Goal: Task Accomplishment & Management: Use online tool/utility

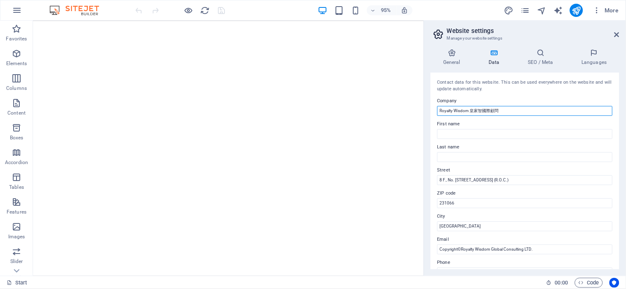
click at [471, 111] on input "Royalty Wisdom 皇家智國際顧問" at bounding box center [524, 111] width 175 height 10
drag, startPoint x: 541, startPoint y: 109, endPoint x: 506, endPoint y: 113, distance: 35.3
click at [506, 113] on input "Royalty Wisdom Global Study Center 皇家智國際顧問" at bounding box center [524, 111] width 175 height 10
click at [514, 110] on input "Royalty Wisdom Global Study Center 皇家智國際顧問" at bounding box center [524, 111] width 175 height 10
drag, startPoint x: 506, startPoint y: 110, endPoint x: 543, endPoint y: 109, distance: 37.1
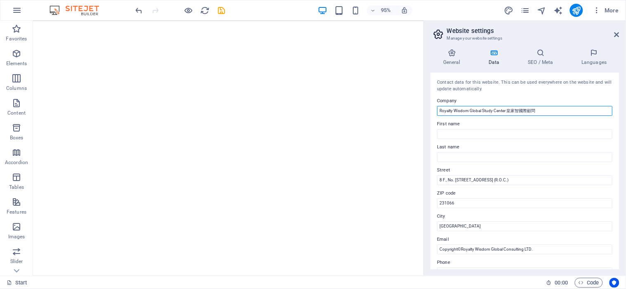
click at [543, 109] on input "Royalty Wisdom Global Study Center 皇家智國際顧問" at bounding box center [524, 111] width 175 height 10
type input "Royalty Wisdom Global Study Center"
click at [563, 35] on icon at bounding box center [616, 34] width 5 height 7
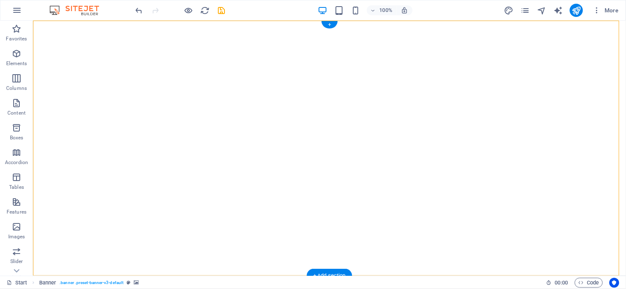
select select "%"
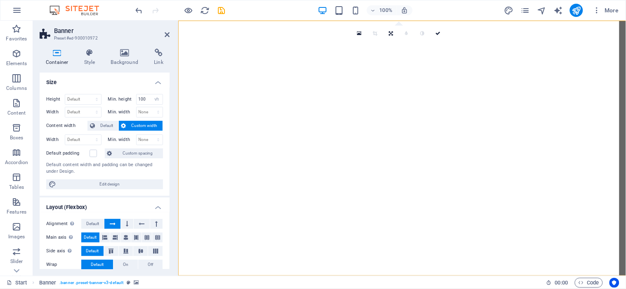
click at [110, 90] on div "Height Default px rem % vh vw Min. height 100 None px rem % vh vw Width Default…" at bounding box center [105, 141] width 130 height 109
click at [124, 54] on icon at bounding box center [125, 53] width 40 height 8
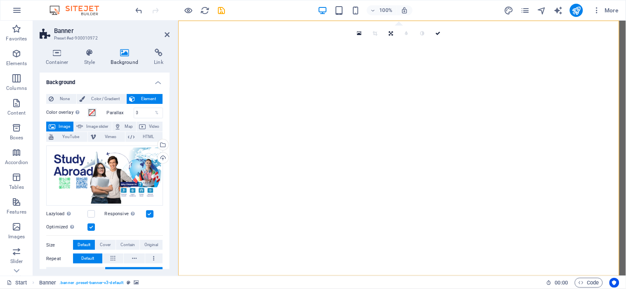
click at [123, 52] on icon at bounding box center [125, 53] width 40 height 8
click at [165, 143] on div "Select files from the file manager, stock photos, or upload file(s)" at bounding box center [162, 145] width 12 height 12
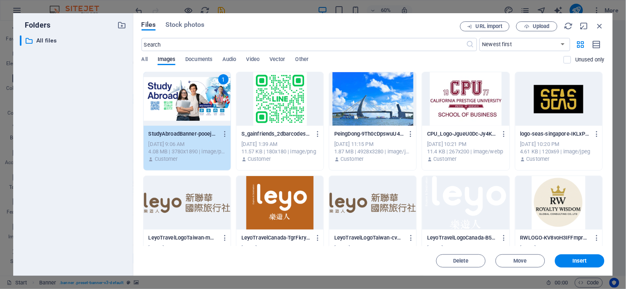
click at [184, 109] on div "1" at bounding box center [187, 99] width 87 height 54
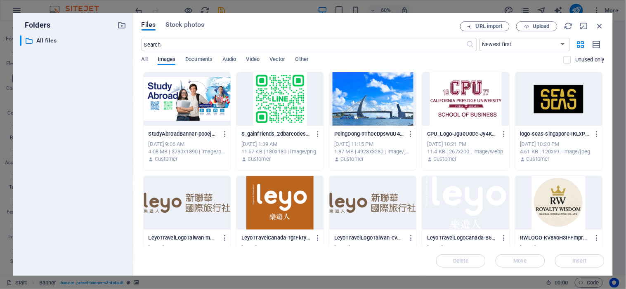
click at [175, 95] on div at bounding box center [187, 99] width 87 height 54
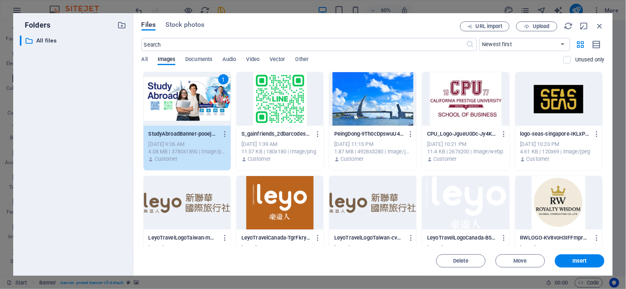
click at [563, 260] on span "Insert" at bounding box center [579, 261] width 43 height 5
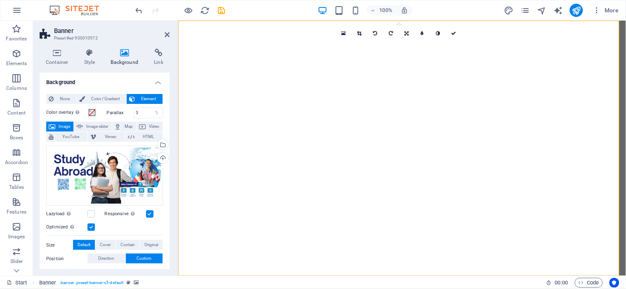
click at [167, 33] on icon at bounding box center [167, 34] width 5 height 7
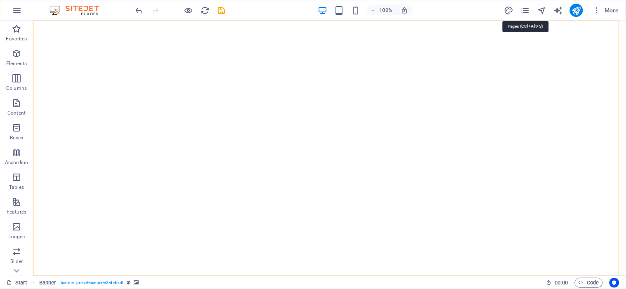
click at [529, 10] on icon "pages" at bounding box center [524, 10] width 9 height 9
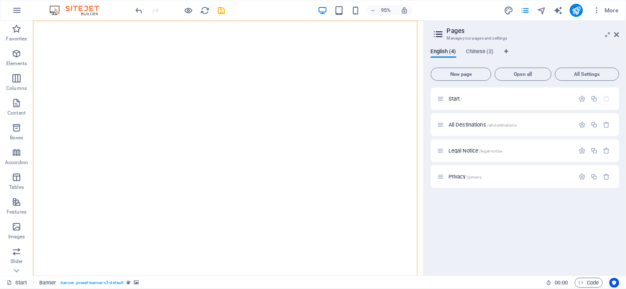
click at [486, 52] on span "Chinese (2)" at bounding box center [480, 53] width 28 height 12
click at [456, 98] on span "Start /" at bounding box center [456, 99] width 14 height 6
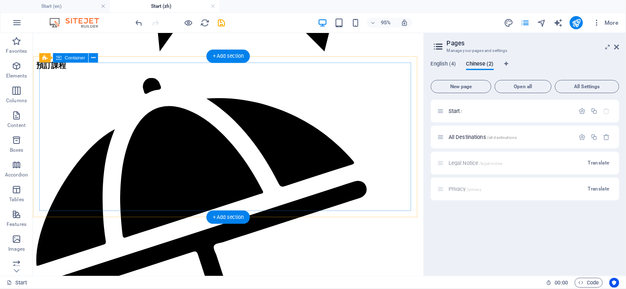
scroll to position [1916, 0]
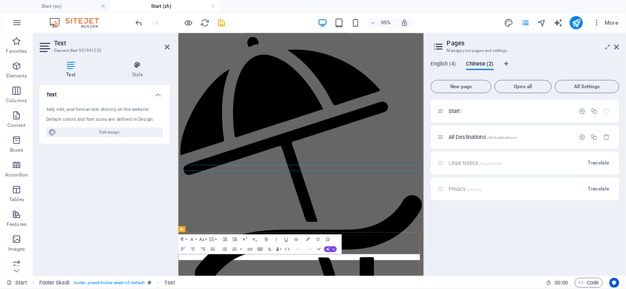
scroll to position [1923, 0]
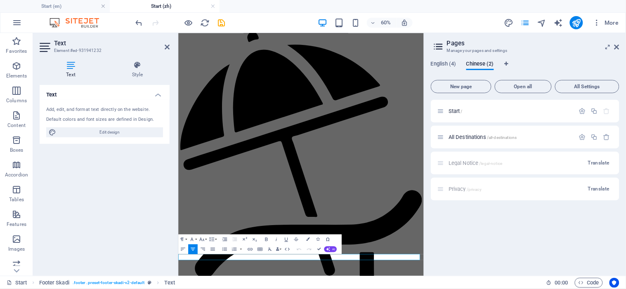
click at [55, 91] on h4 "Text" at bounding box center [105, 92] width 130 height 15
click at [55, 91] on h4 "Text" at bounding box center [105, 95] width 130 height 20
drag, startPoint x: 128, startPoint y: 128, endPoint x: 167, endPoint y: 47, distance: 89.9
click at [127, 130] on span "Edit design" at bounding box center [110, 133] width 102 height 10
click at [167, 47] on icon at bounding box center [167, 47] width 5 height 7
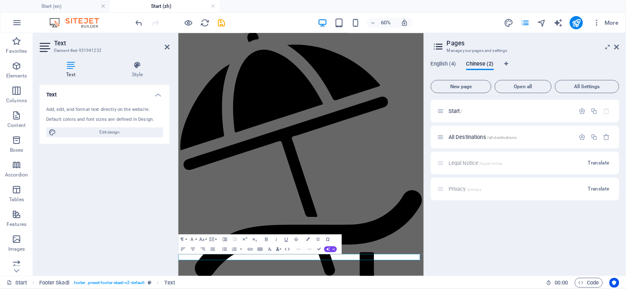
select select "px"
select select "300"
select select "px"
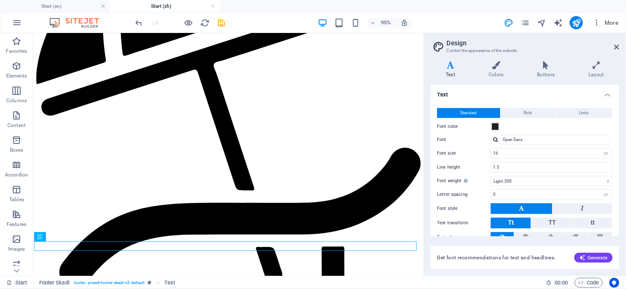
scroll to position [35, 0]
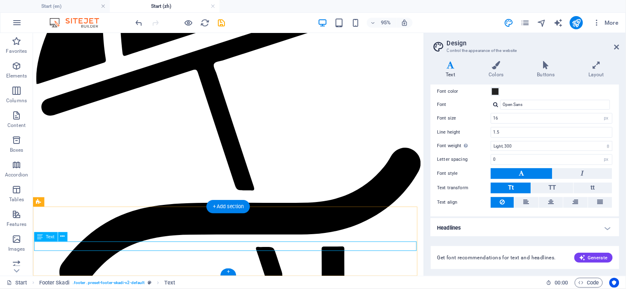
click at [563, 47] on icon at bounding box center [616, 47] width 5 height 7
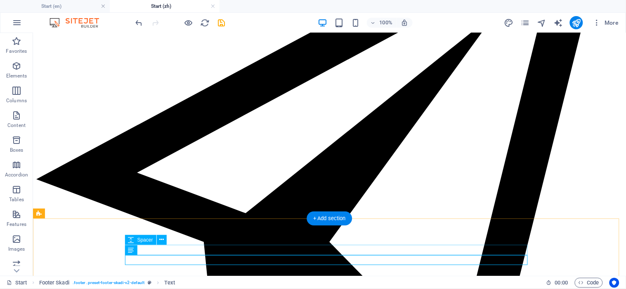
scroll to position [1911, 0]
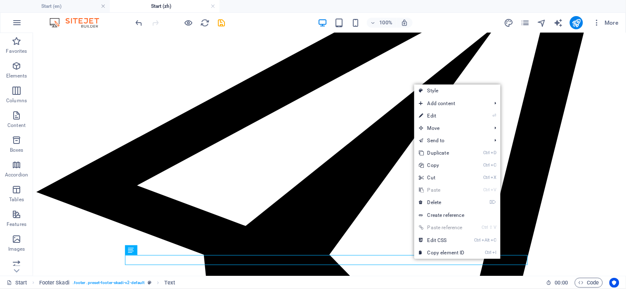
click at [435, 114] on link "⏎ Edit" at bounding box center [441, 116] width 55 height 12
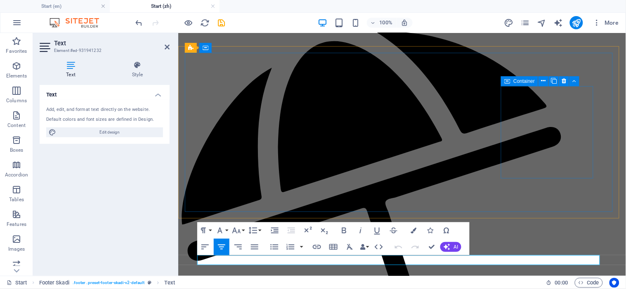
scroll to position [0, 5]
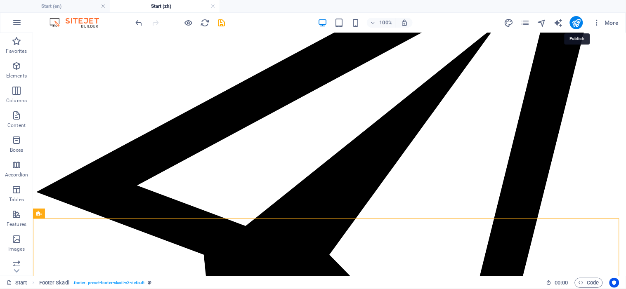
click at [563, 23] on icon "publish" at bounding box center [576, 22] width 9 height 9
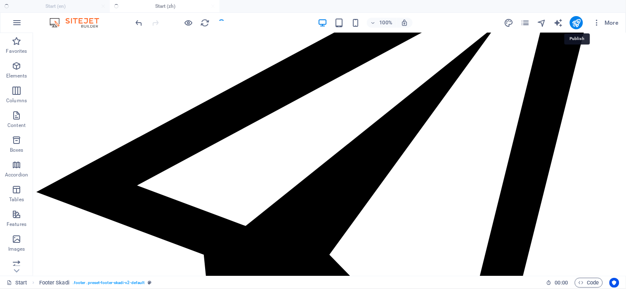
checkbox input "false"
click at [563, 22] on icon "publish" at bounding box center [576, 22] width 9 height 9
click at [563, 21] on icon "publish" at bounding box center [576, 22] width 9 height 9
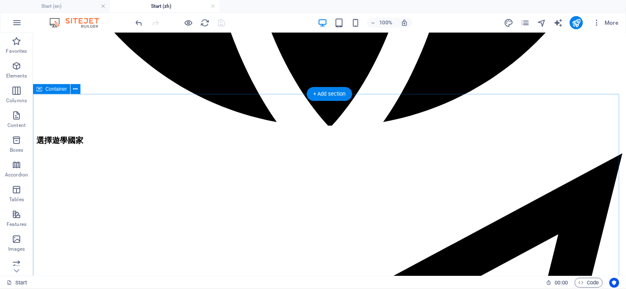
scroll to position [1509, 0]
